Goal: Information Seeking & Learning: Learn about a topic

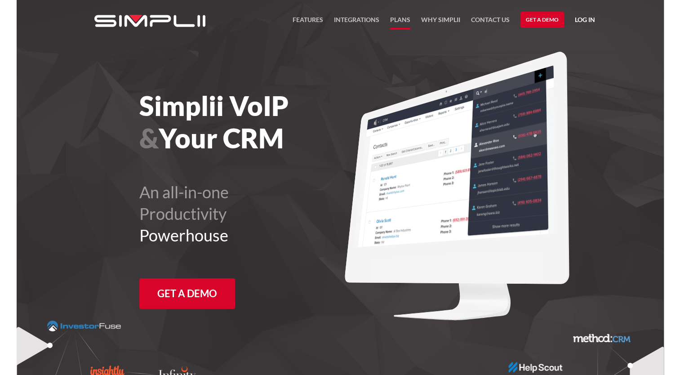
click at [404, 19] on link "Plans" at bounding box center [400, 21] width 20 height 15
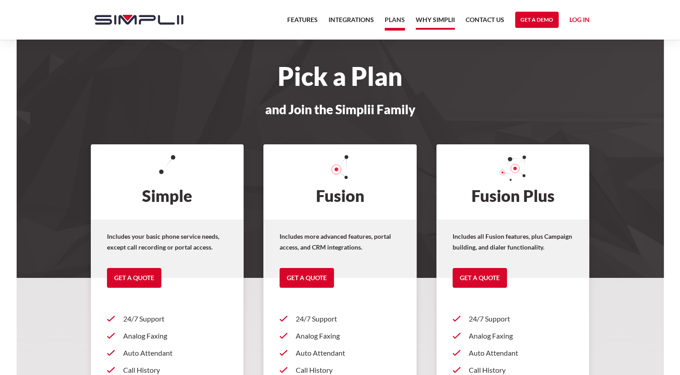
click at [438, 21] on link "Why Simplii" at bounding box center [435, 21] width 39 height 15
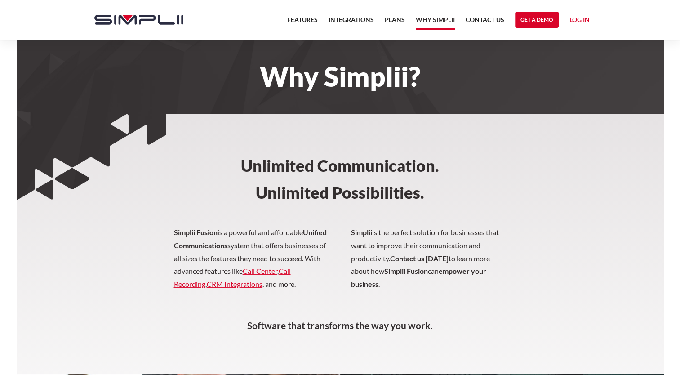
click at [441, 17] on link "Why Simplii" at bounding box center [435, 21] width 39 height 15
click at [395, 15] on link "Plans" at bounding box center [395, 21] width 20 height 15
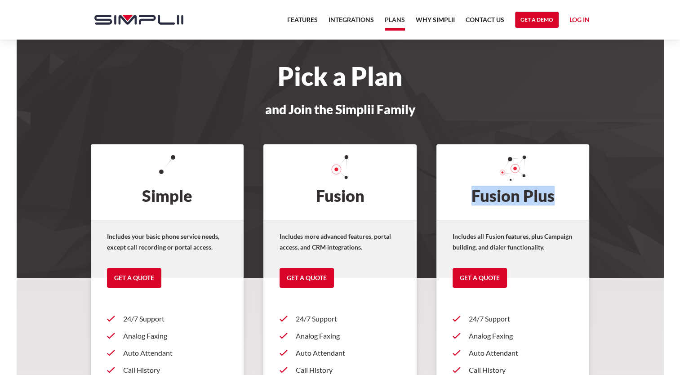
drag, startPoint x: 467, startPoint y: 197, endPoint x: 581, endPoint y: 196, distance: 113.8
click at [581, 196] on h2 "Fusion Plus" at bounding box center [513, 182] width 153 height 76
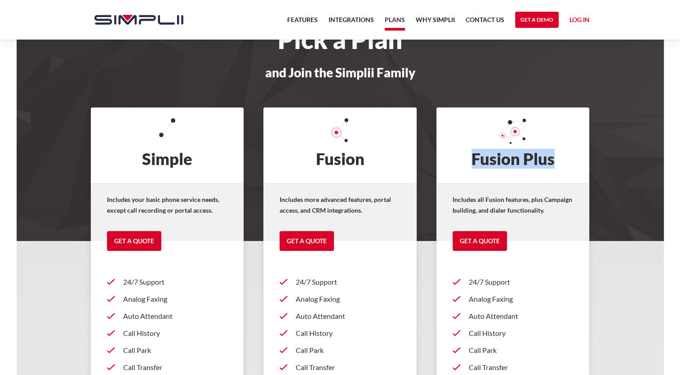
scroll to position [4, 0]
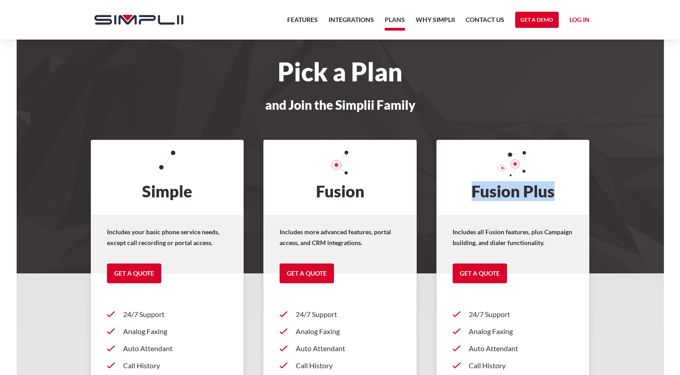
click at [483, 181] on h2 "Fusion Plus" at bounding box center [513, 178] width 153 height 76
click at [469, 192] on h2 "Fusion Plus" at bounding box center [513, 178] width 153 height 76
drag, startPoint x: 469, startPoint y: 192, endPoint x: 500, endPoint y: 192, distance: 30.6
click at [490, 192] on h2 "Fusion Plus" at bounding box center [513, 178] width 153 height 76
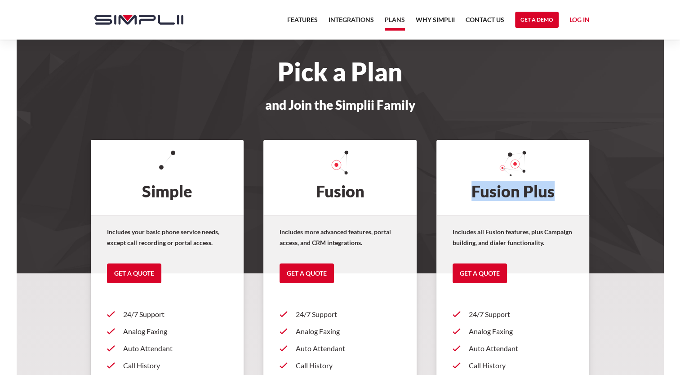
click at [561, 192] on h2 "Fusion Plus" at bounding box center [513, 178] width 153 height 76
drag, startPoint x: 558, startPoint y: 191, endPoint x: 449, endPoint y: 192, distance: 108.4
click at [449, 192] on h2 "Fusion Plus" at bounding box center [513, 178] width 153 height 76
copy h2 "Fusion Plus"
